Goal: Task Accomplishment & Management: Use online tool/utility

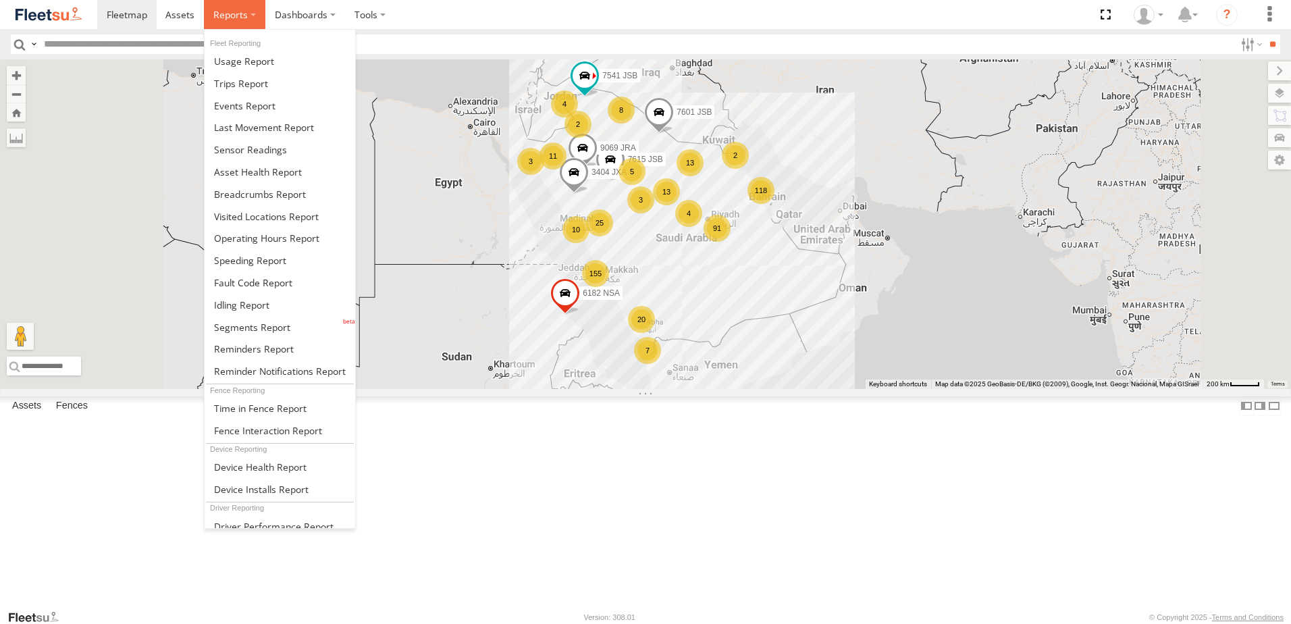
click at [250, 11] on label at bounding box center [234, 14] width 61 height 29
click at [252, 105] on span at bounding box center [244, 105] width 61 height 13
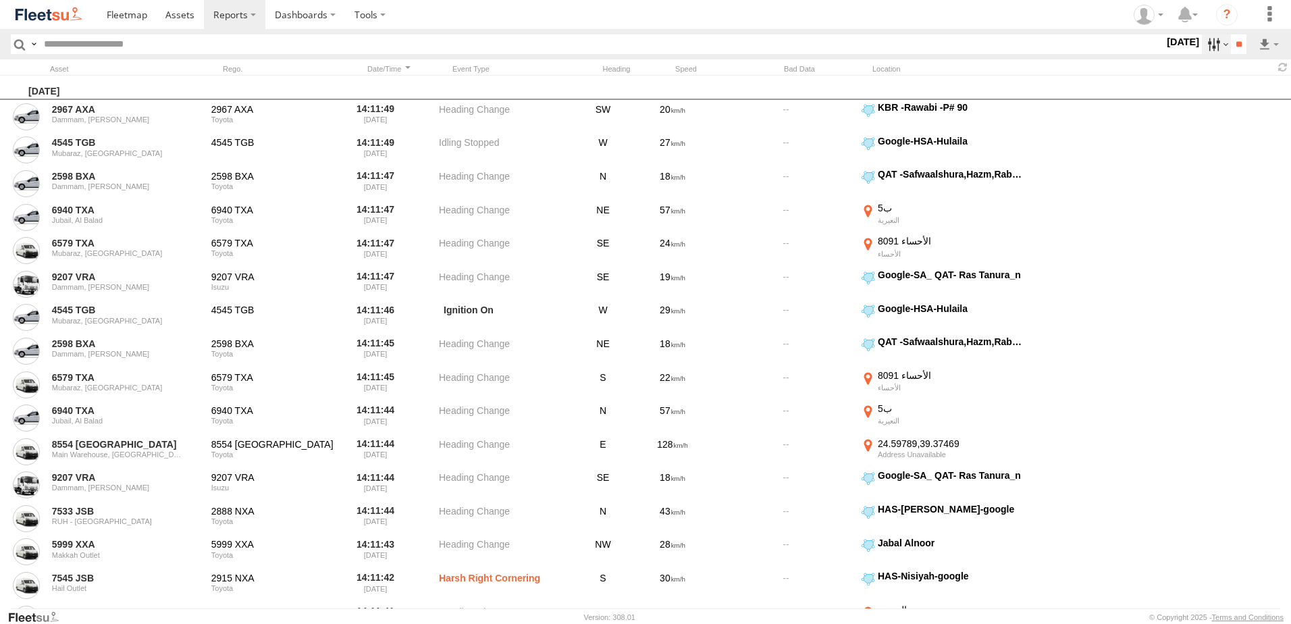
click at [1209, 45] on label at bounding box center [1216, 44] width 29 height 20
click at [0, 0] on span "GOV RUH" at bounding box center [0, 0] width 0 height 0
click at [0, 0] on div "Riyadh main operations" at bounding box center [0, 0] width 0 height 0
click at [0, 0] on span "Riyadh main operations" at bounding box center [0, 0] width 0 height 0
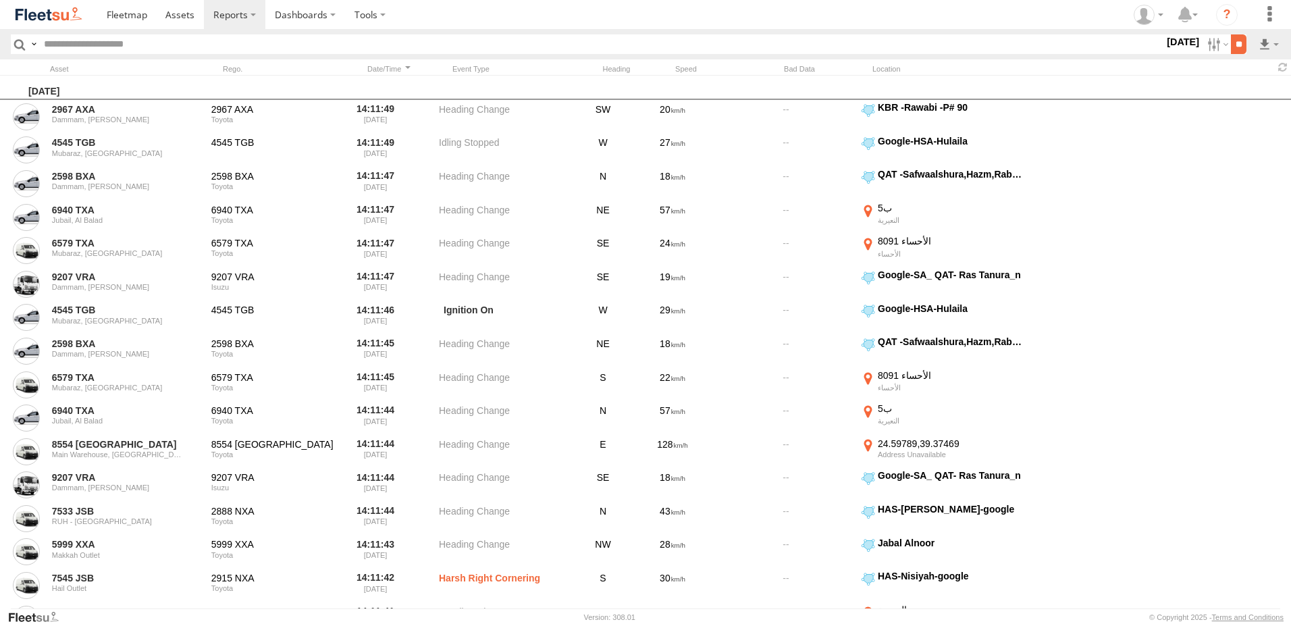
click at [1235, 45] on input "**" at bounding box center [1239, 44] width 16 height 20
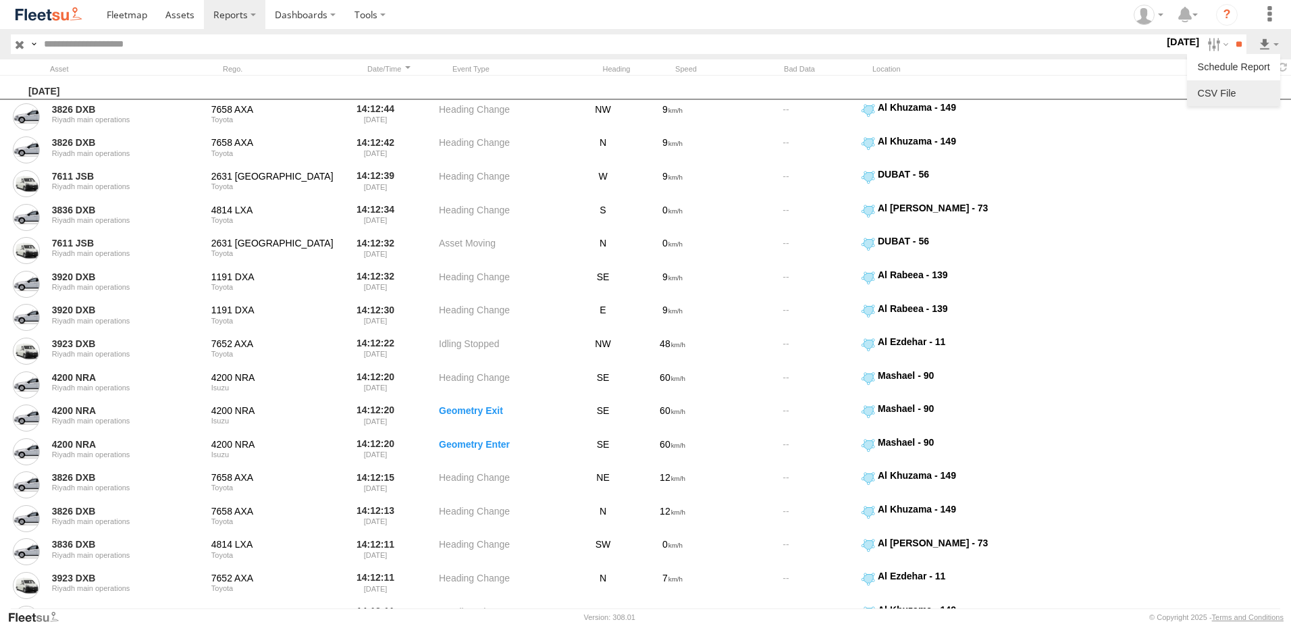
click at [1232, 85] on link at bounding box center [1233, 93] width 82 height 20
